Goal: Information Seeking & Learning: Compare options

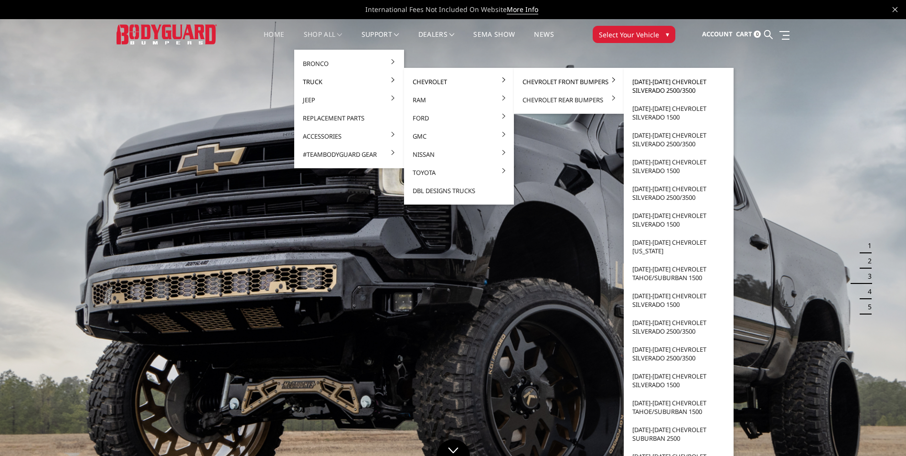
click at [655, 80] on link "[DATE]-[DATE] Chevrolet Silverado 2500/3500" at bounding box center [678, 86] width 102 height 27
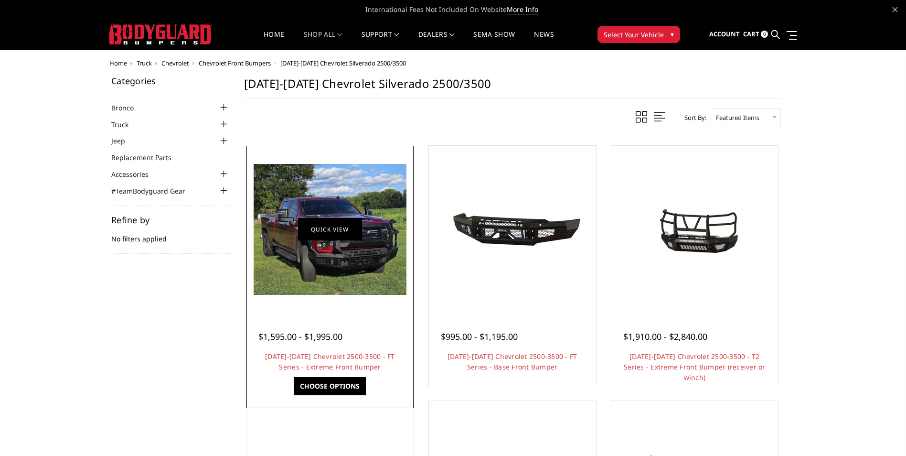
click at [325, 230] on link "Quick view" at bounding box center [330, 229] width 64 height 22
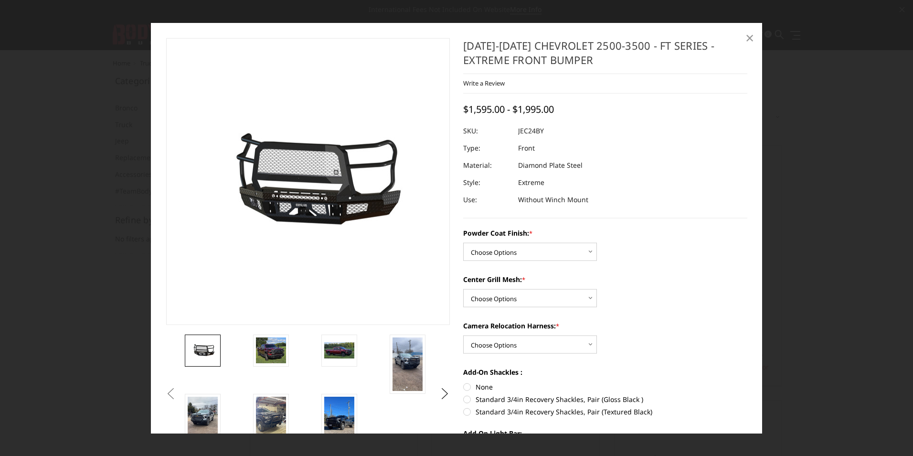
click at [745, 38] on span "×" at bounding box center [749, 37] width 9 height 21
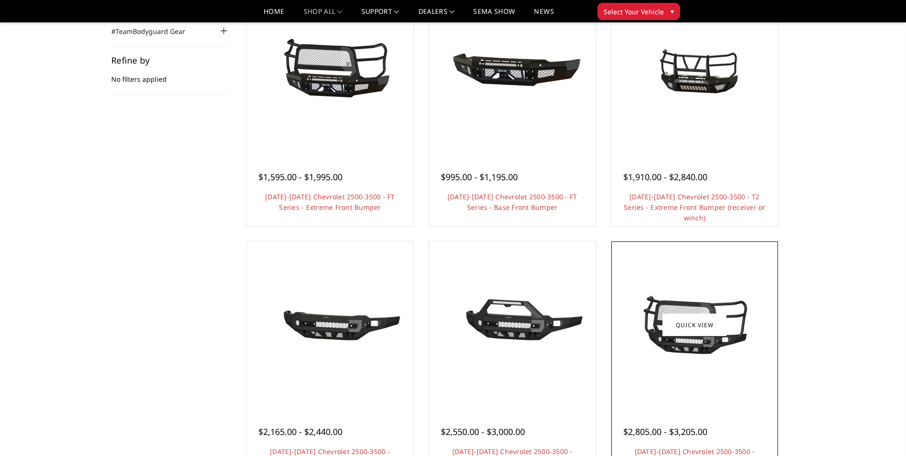
scroll to position [143, 0]
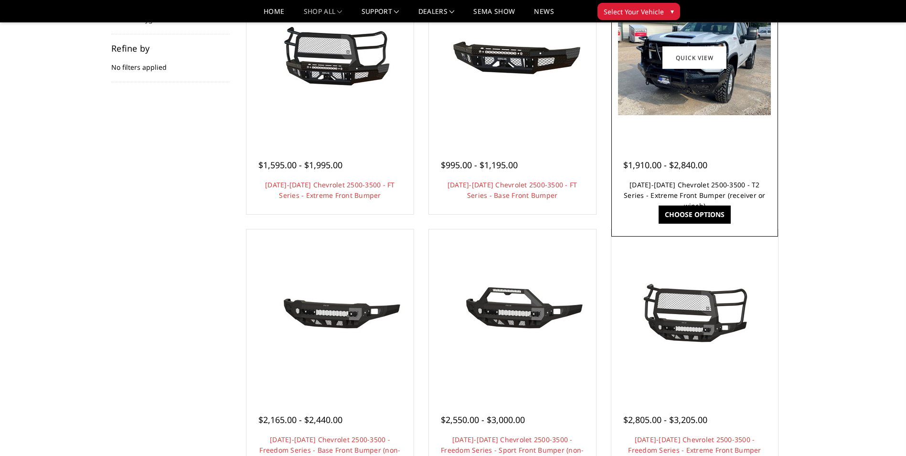
click at [674, 184] on link "[DATE]-[DATE] Chevrolet 2500-3500 - T2 Series - Extreme Front Bumper (receiver …" at bounding box center [695, 195] width 142 height 30
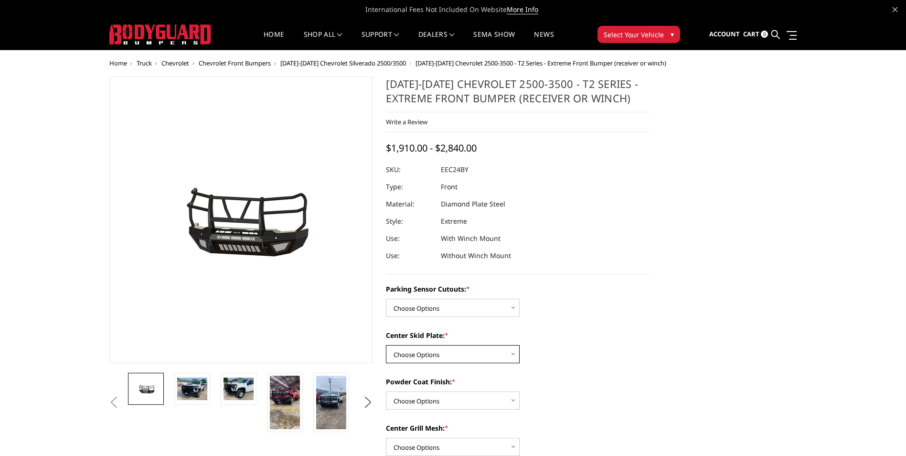
click at [510, 350] on select "Choose Options 2" Receiver Tube Standard Skid Plate (included) Winch Mount Skid…" at bounding box center [453, 354] width 134 height 18
click at [508, 350] on select "Choose Options 2" Receiver Tube Standard Skid Plate (included) Winch Mount Skid…" at bounding box center [453, 354] width 134 height 18
click at [187, 390] on img at bounding box center [192, 388] width 30 height 22
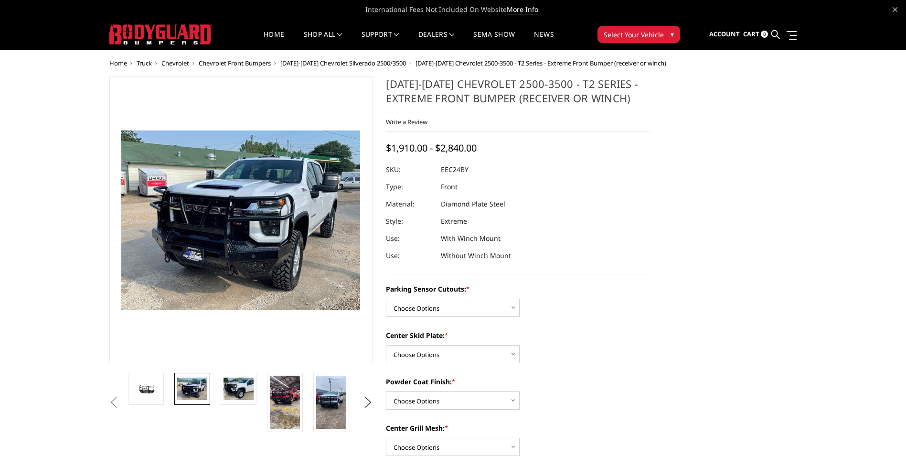
click at [456, 62] on span "2024-2025 Chevrolet 2500-3500 - T2 Series - Extreme Front Bumper (receiver or w…" at bounding box center [540, 63] width 251 height 9
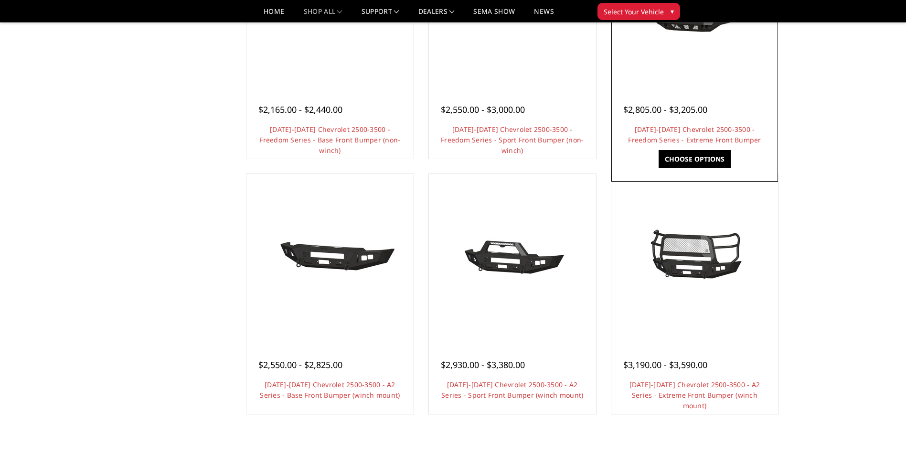
scroll to position [477, 0]
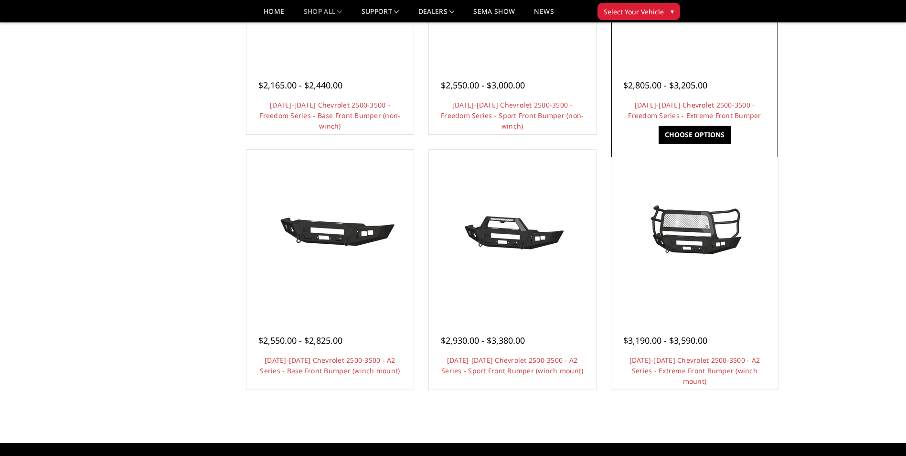
click at [691, 138] on link "Choose Options" at bounding box center [694, 135] width 72 height 18
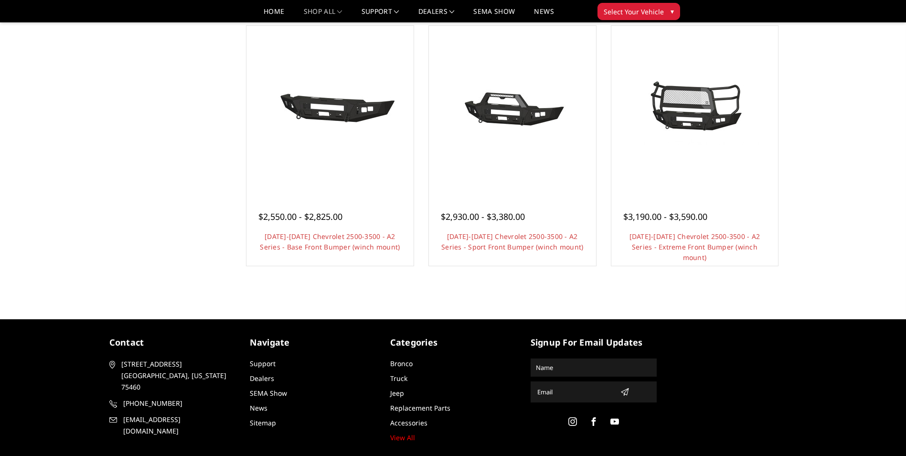
scroll to position [621, 0]
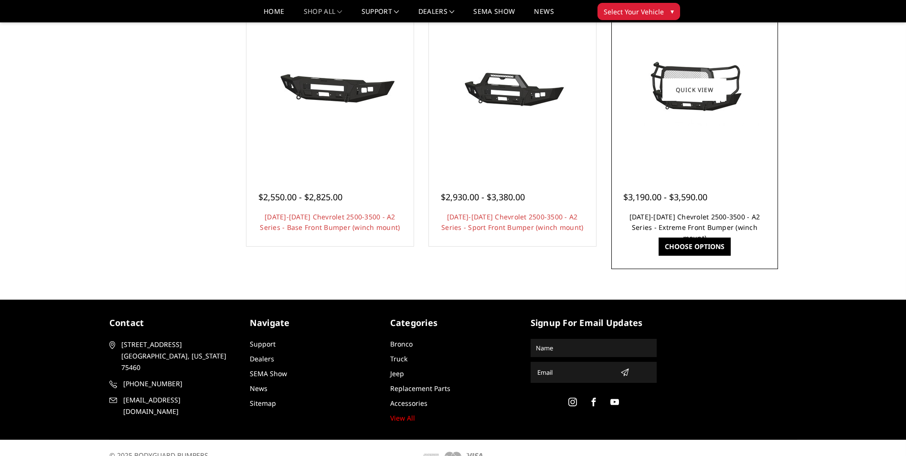
click at [679, 219] on link "[DATE]-[DATE] Chevrolet 2500-3500 - A2 Series - Extreme Front Bumper (winch mou…" at bounding box center [694, 227] width 131 height 30
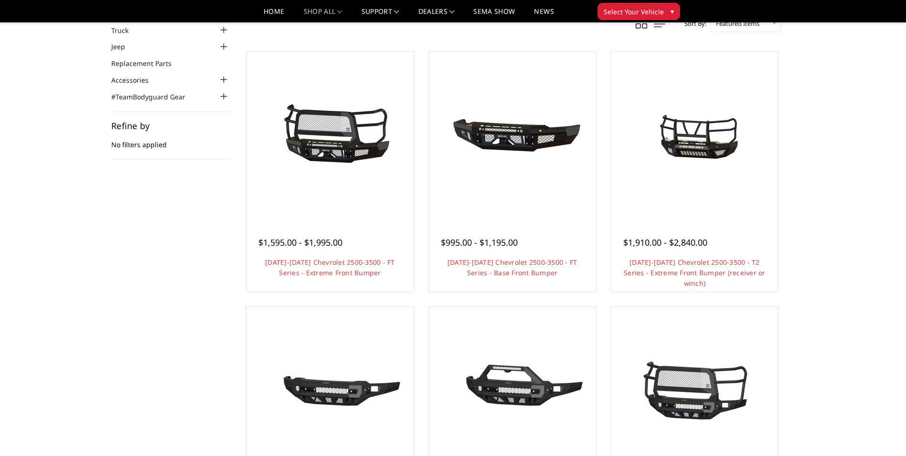
scroll to position [64, 0]
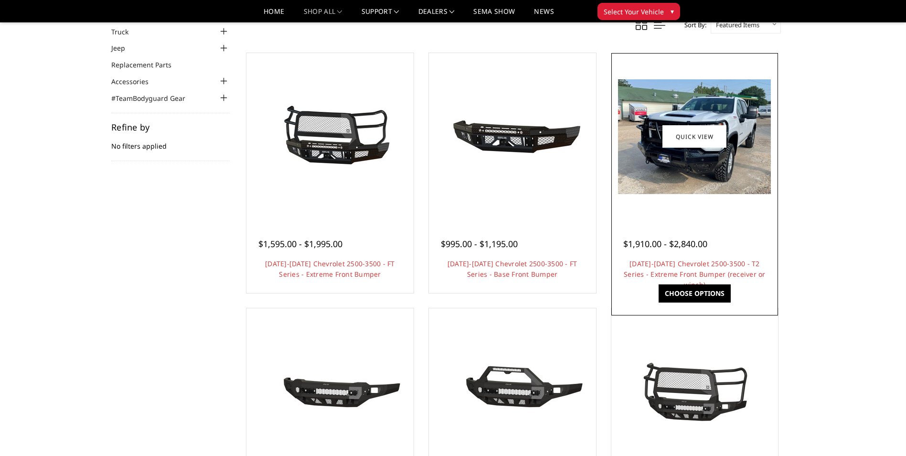
click at [684, 155] on img at bounding box center [694, 136] width 153 height 115
